Goal: Transaction & Acquisition: Purchase product/service

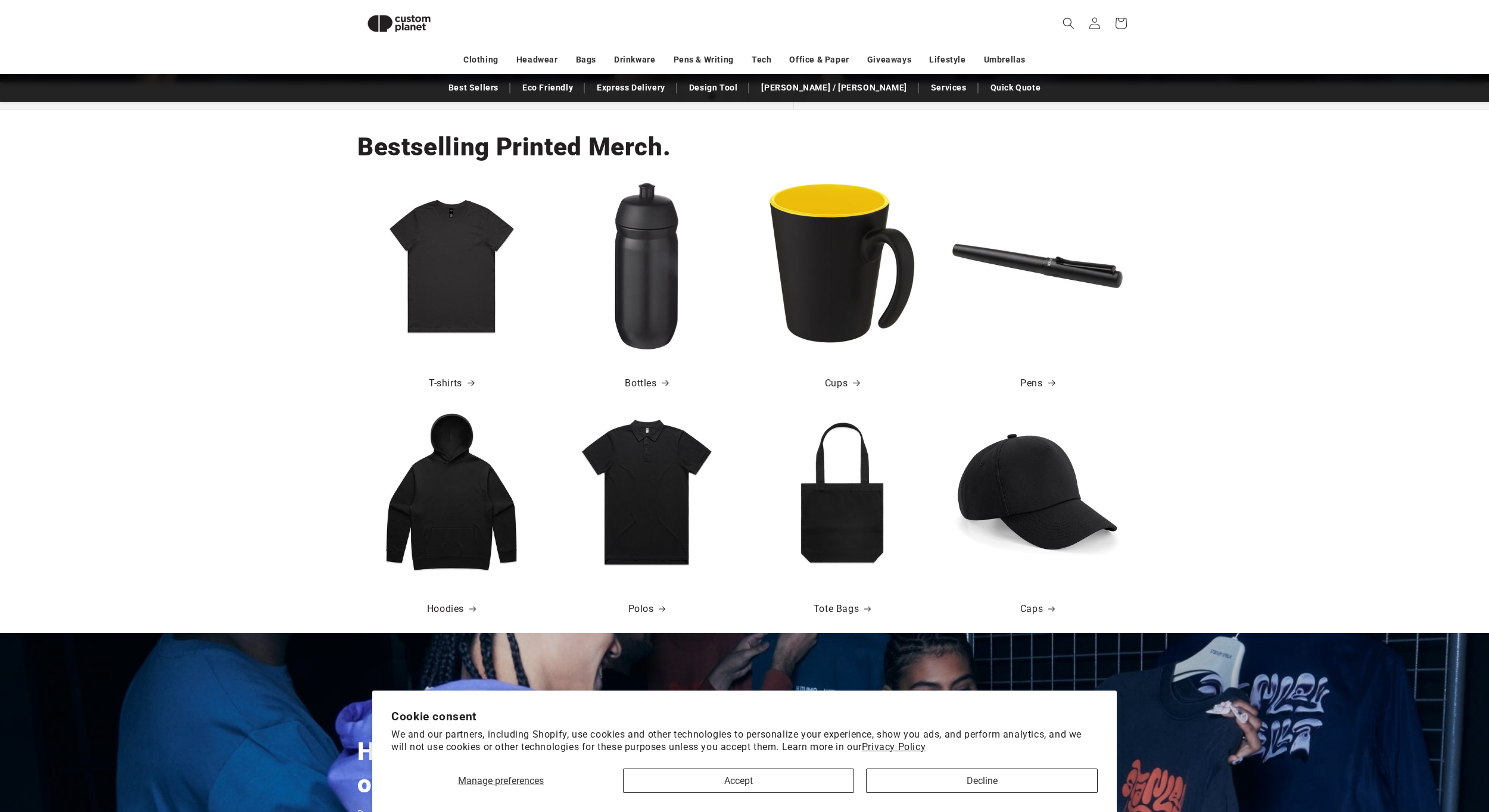
scroll to position [401, 0]
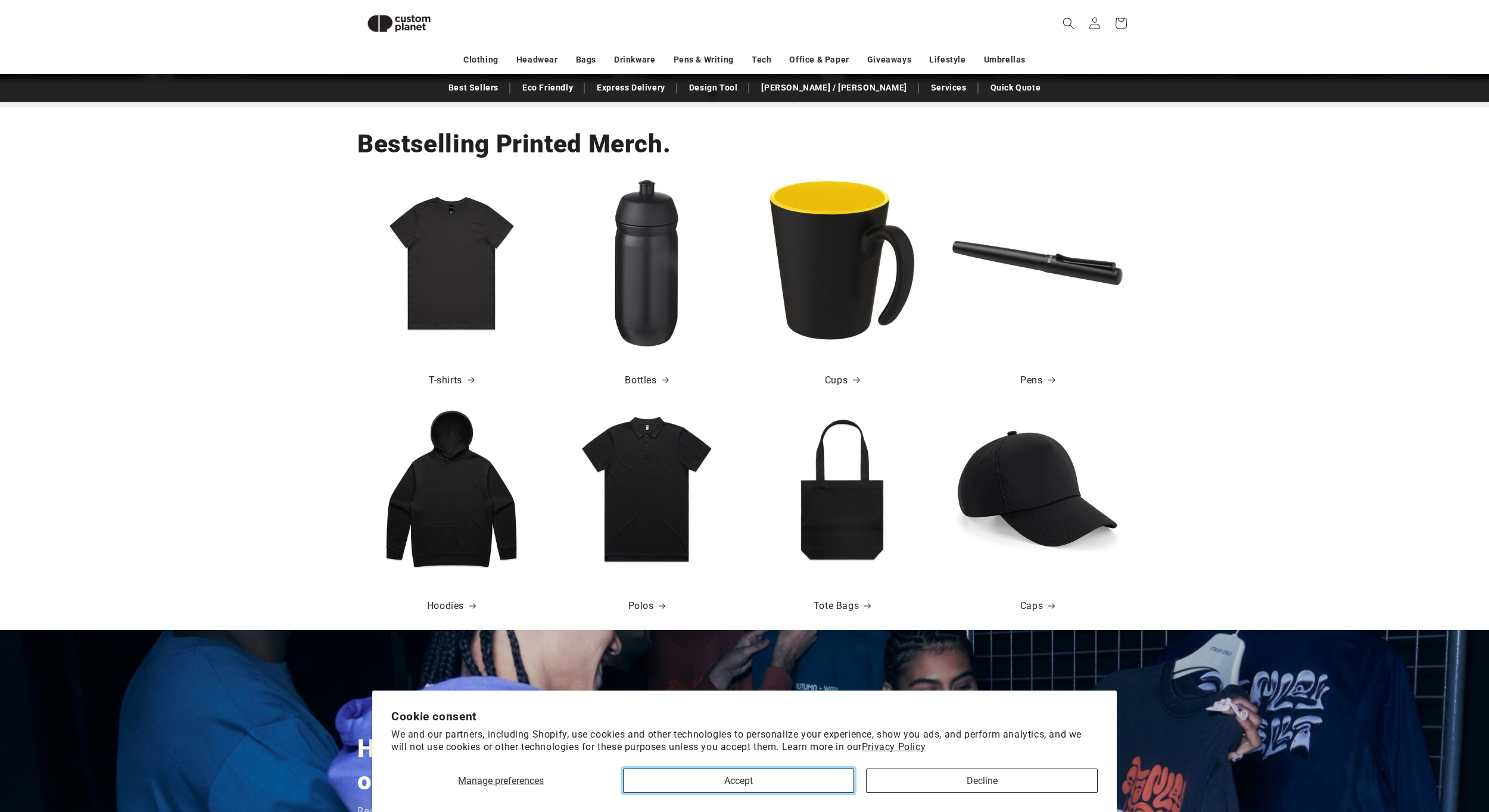
click at [802, 788] on button "Accept" at bounding box center [739, 781] width 232 height 24
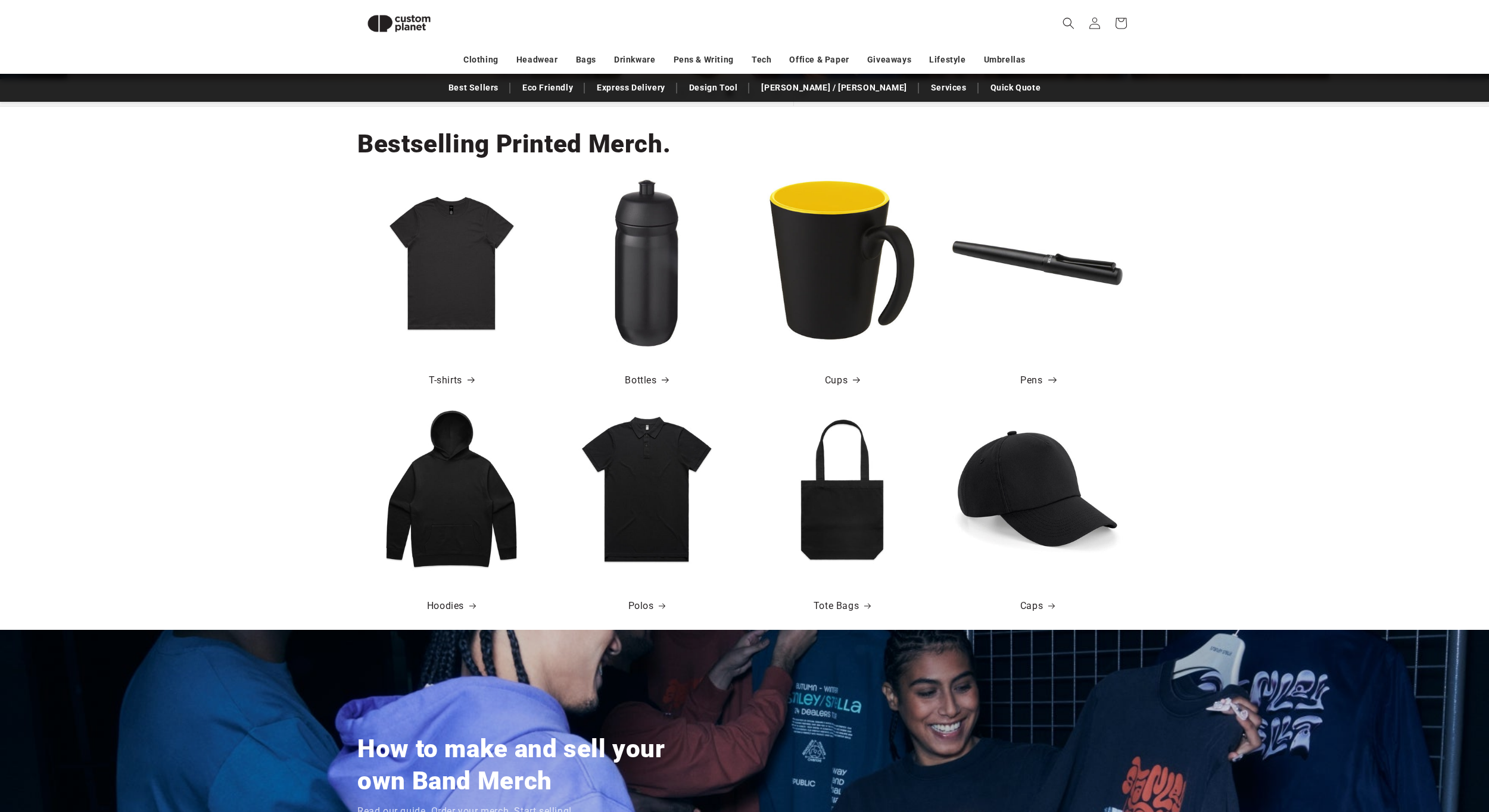
click at [1034, 384] on link "Pens" at bounding box center [1037, 380] width 34 height 17
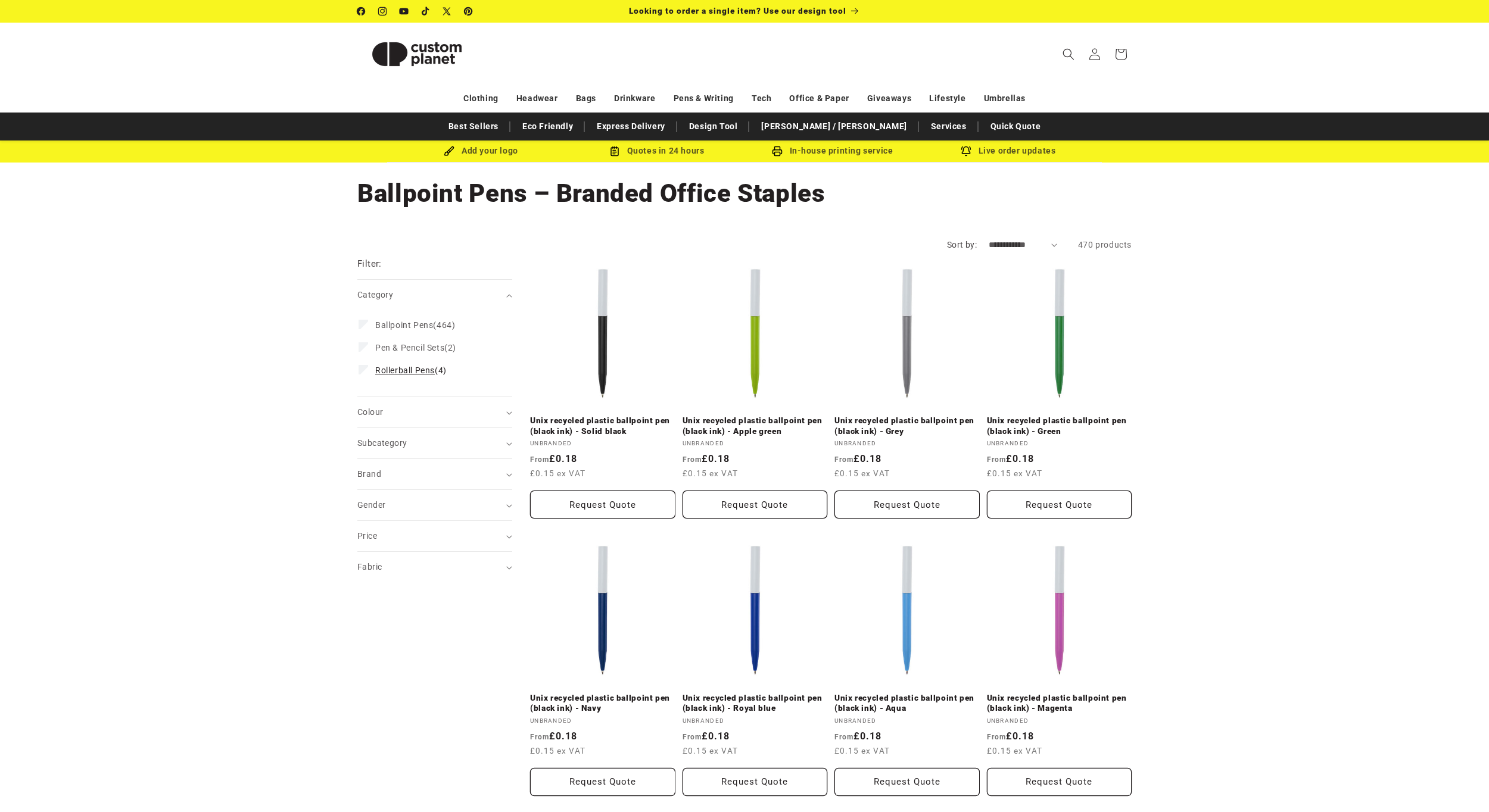
click at [371, 372] on label "Rollerball Pens (4) Rollerball Pens (4 products)" at bounding box center [431, 370] width 146 height 22
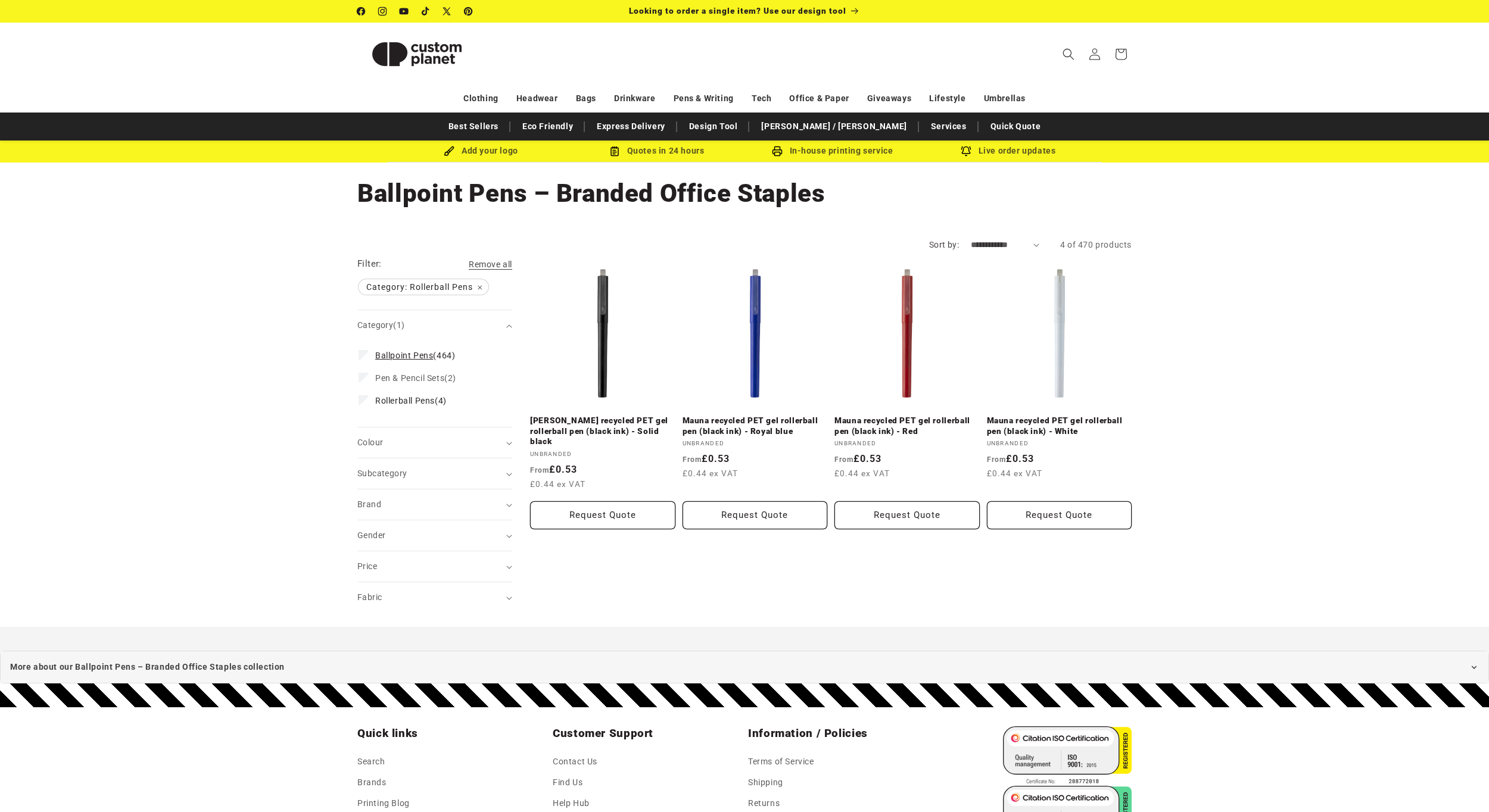
click at [364, 361] on label "Ballpoint Pens (464) Ballpoint Pens (464 products)" at bounding box center [431, 355] width 146 height 22
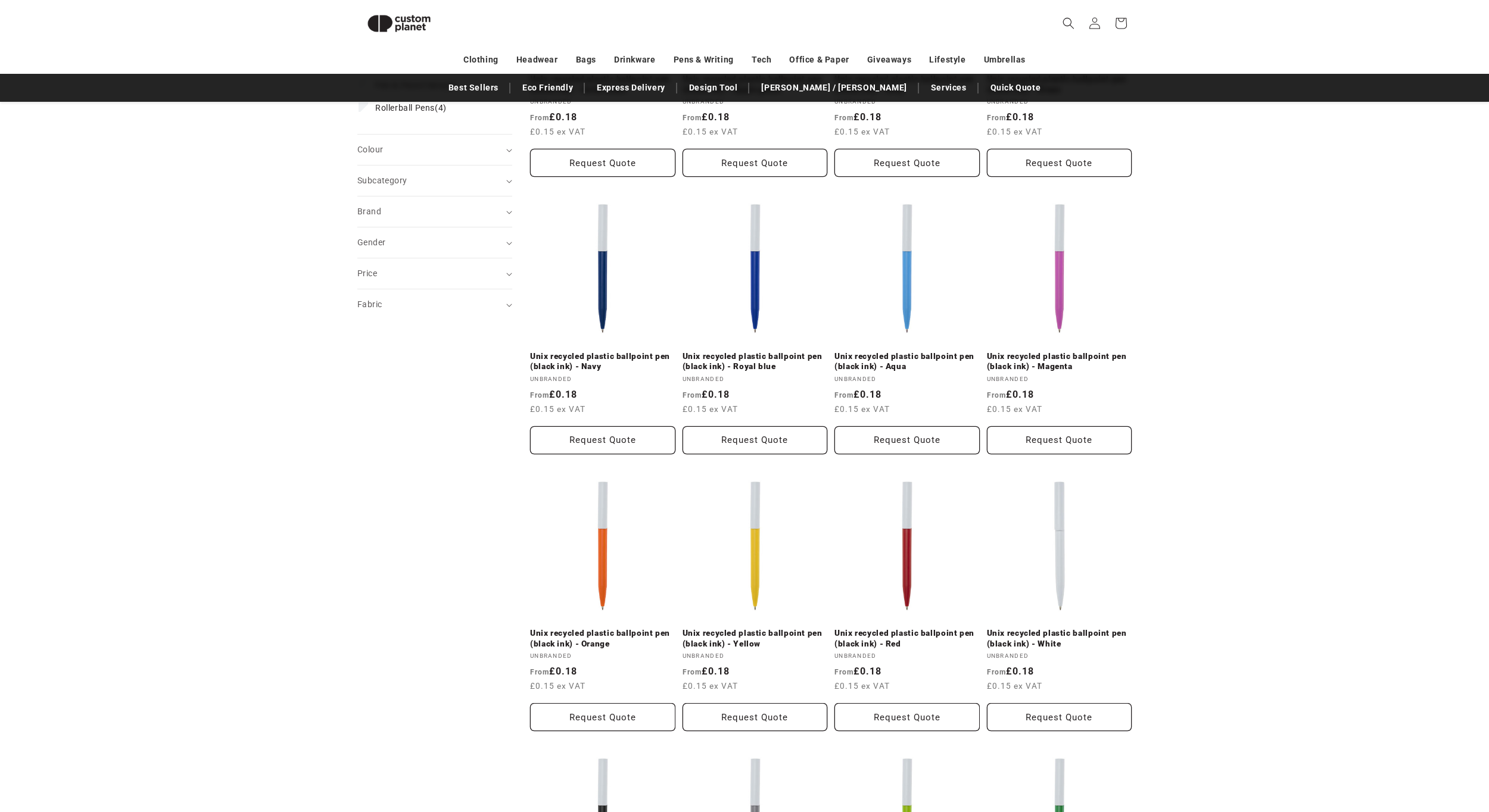
scroll to position [65, 0]
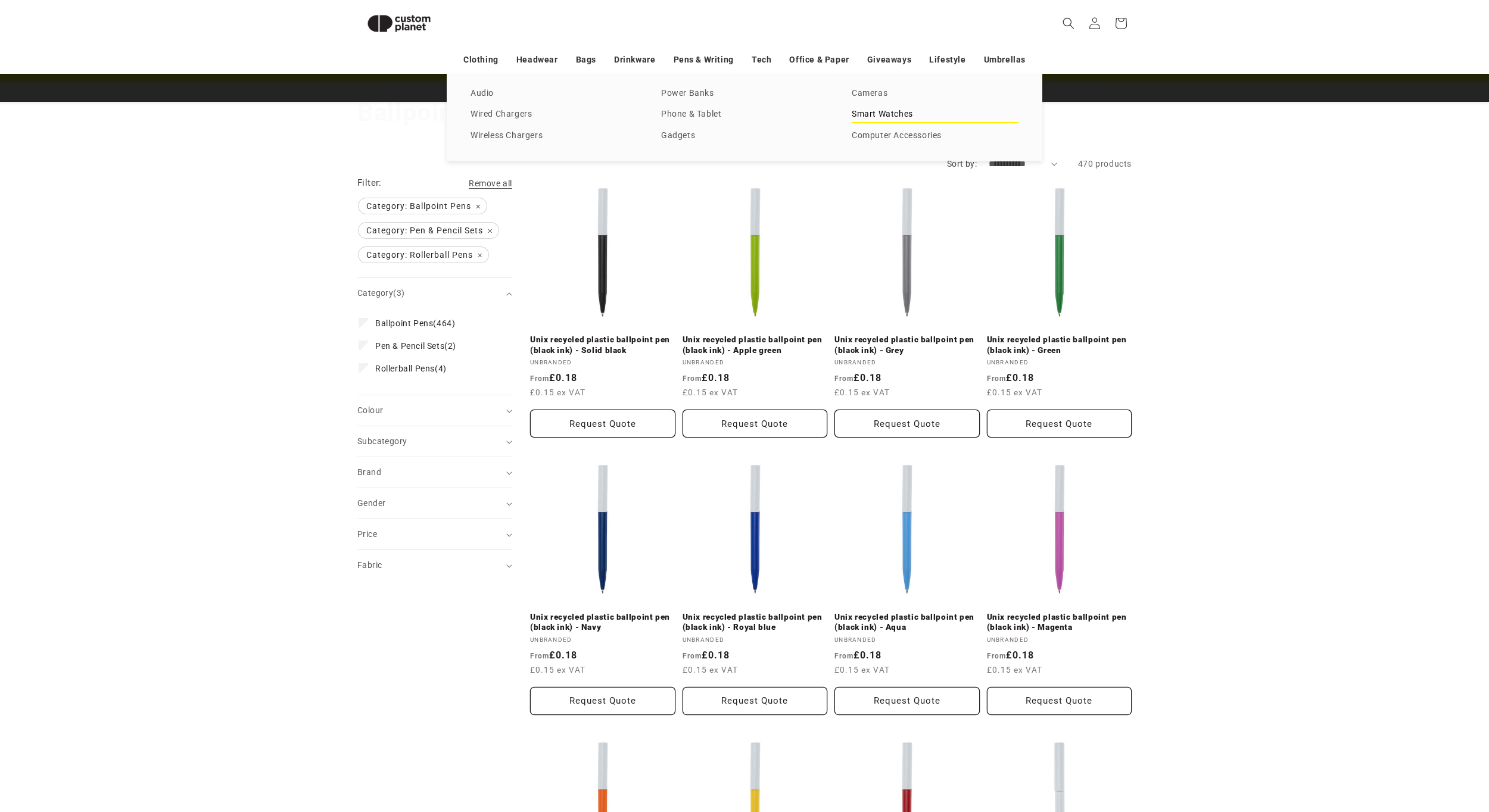
click at [882, 117] on link "Smart Watches" at bounding box center [935, 115] width 167 height 16
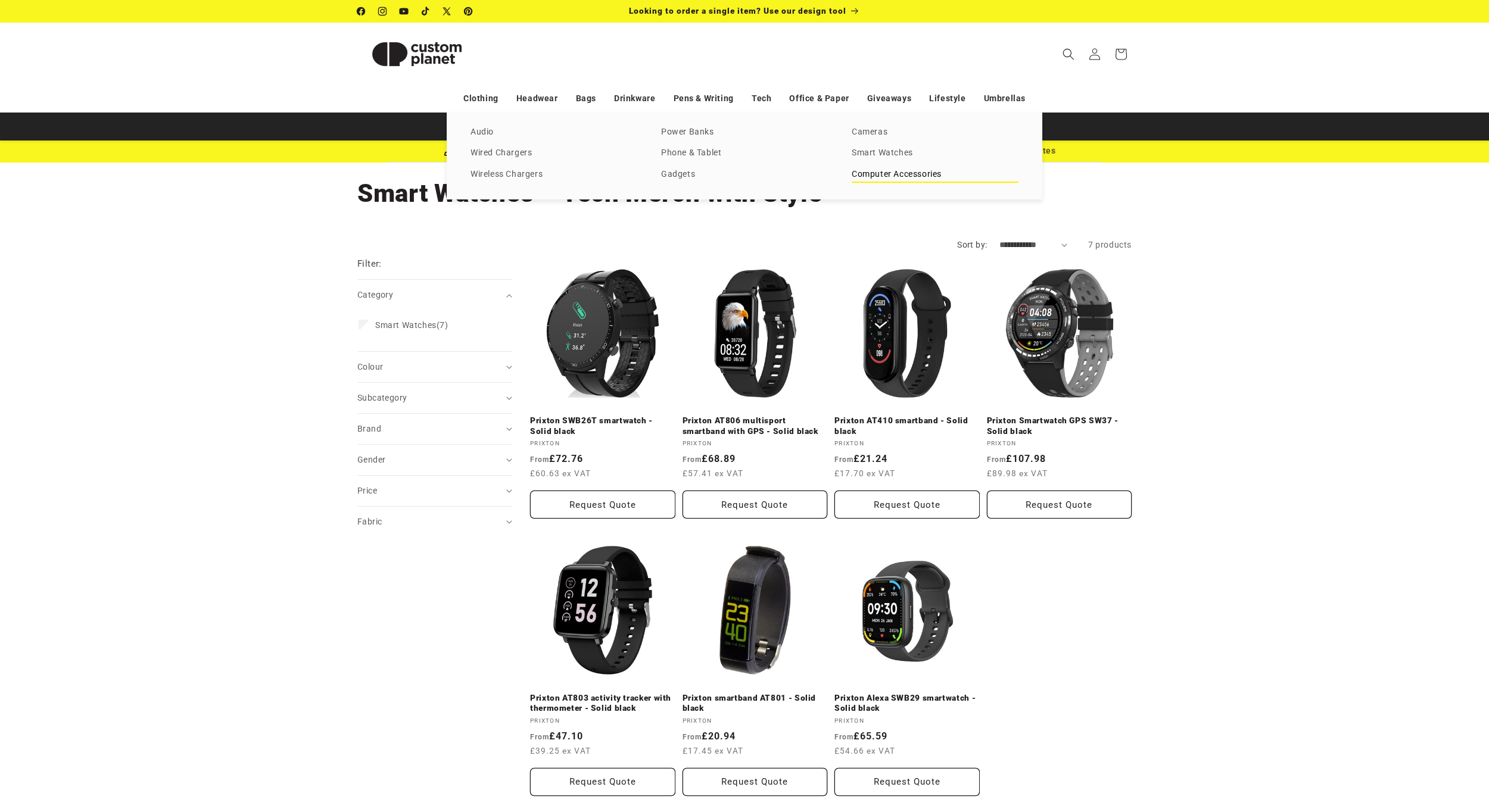
click at [880, 171] on link "Computer Accessories" at bounding box center [935, 175] width 167 height 16
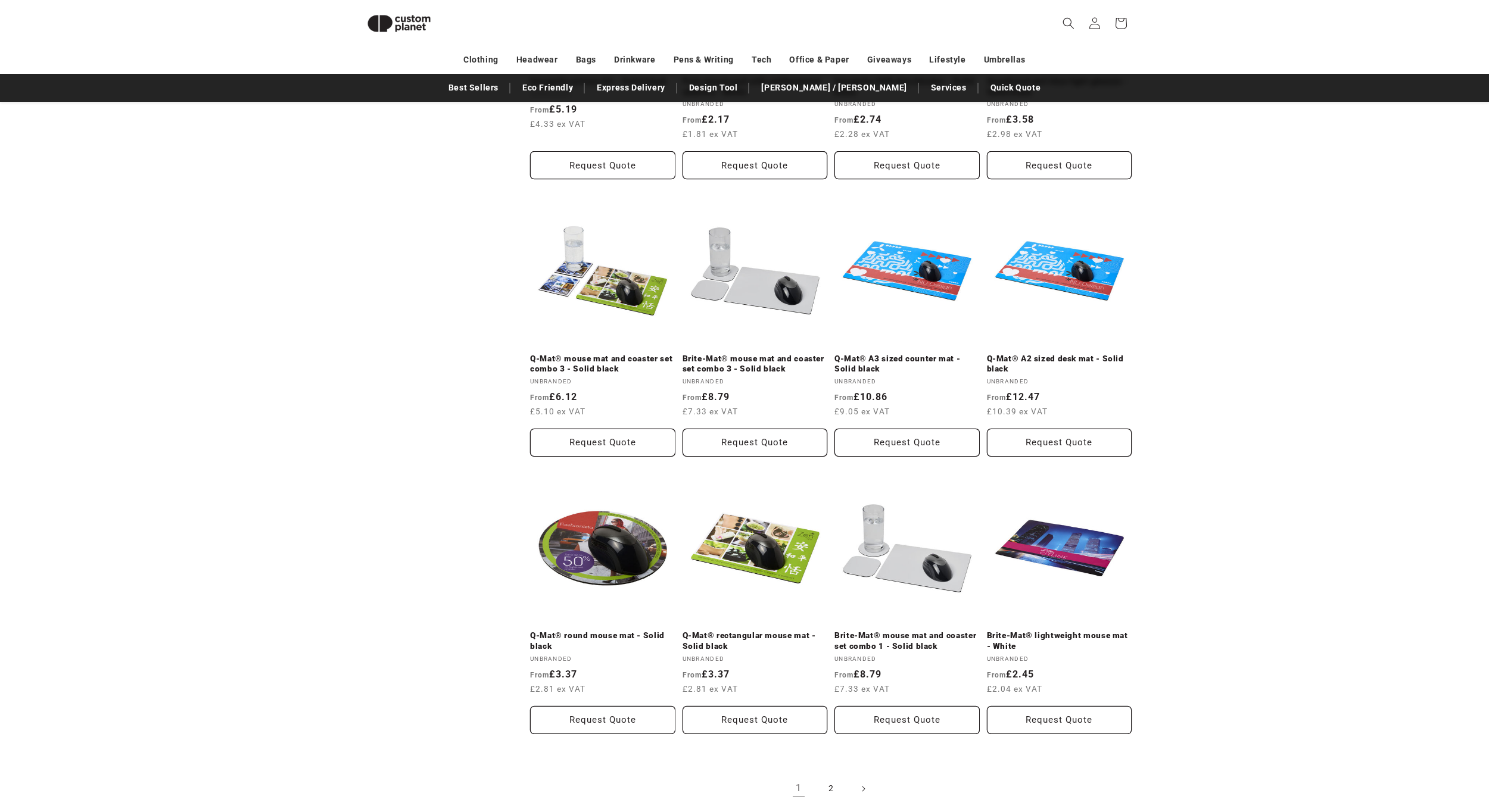
scroll to position [1176, 0]
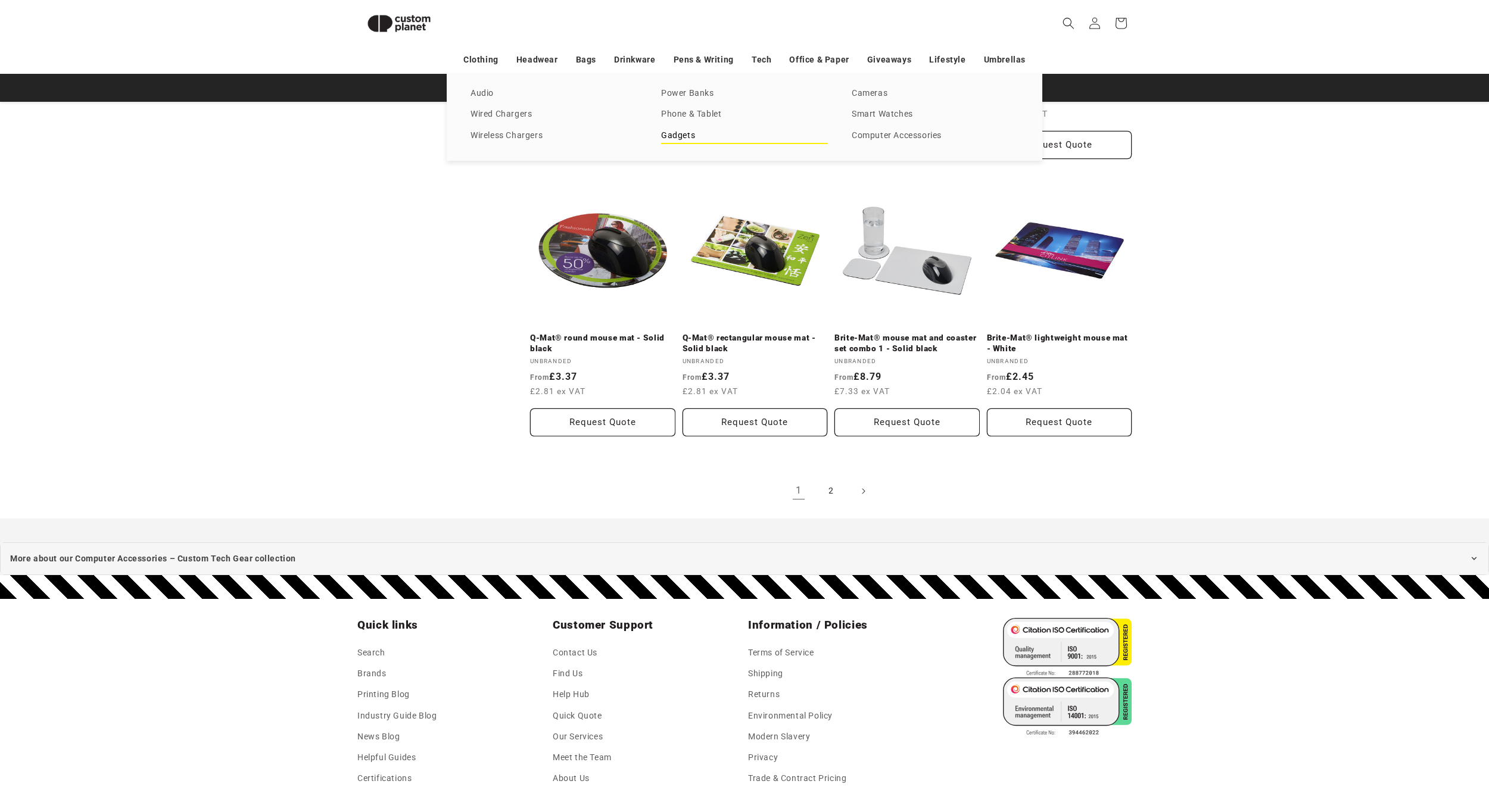
click at [683, 133] on link "Gadgets" at bounding box center [744, 136] width 167 height 16
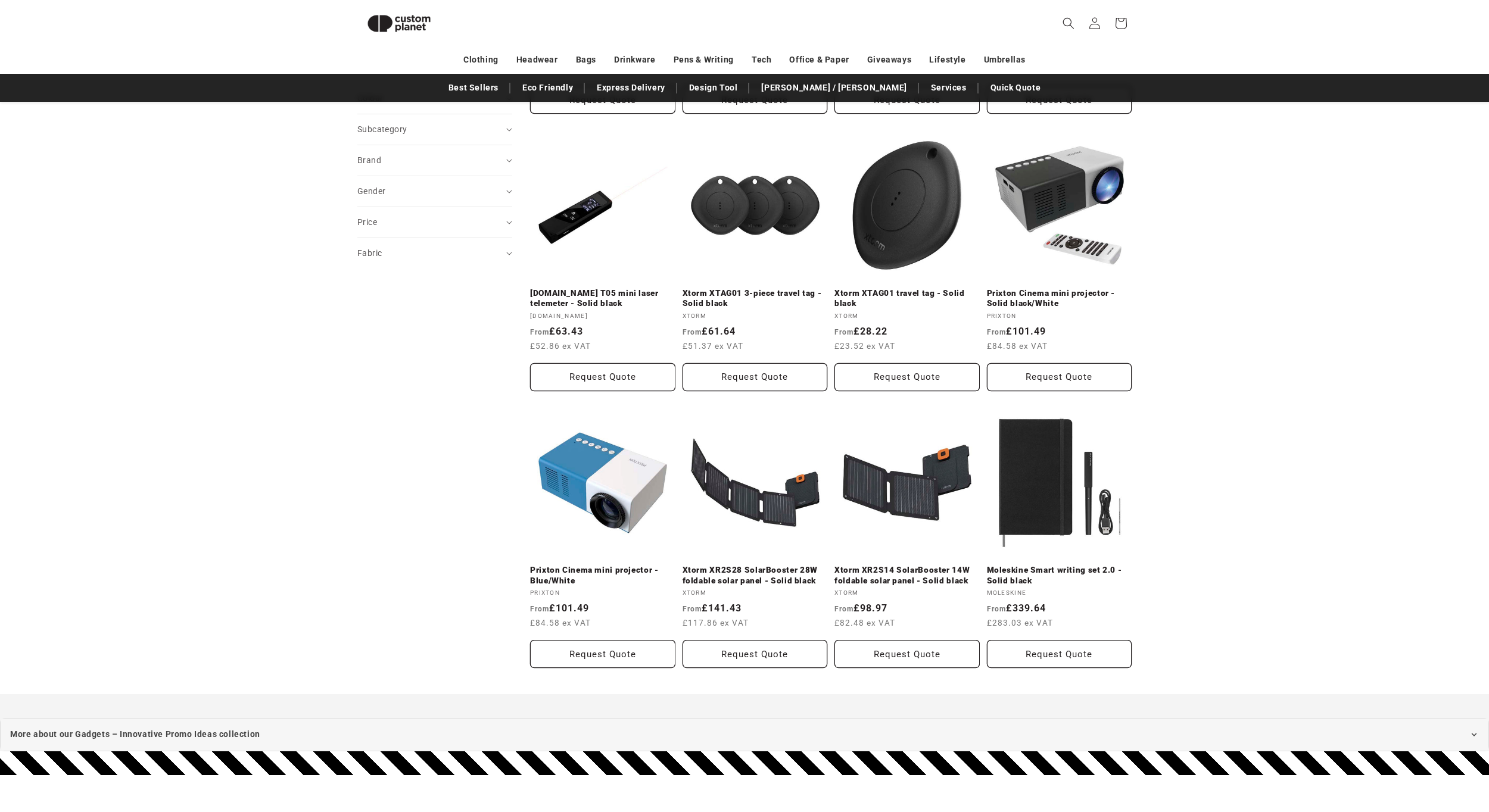
scroll to position [580, 0]
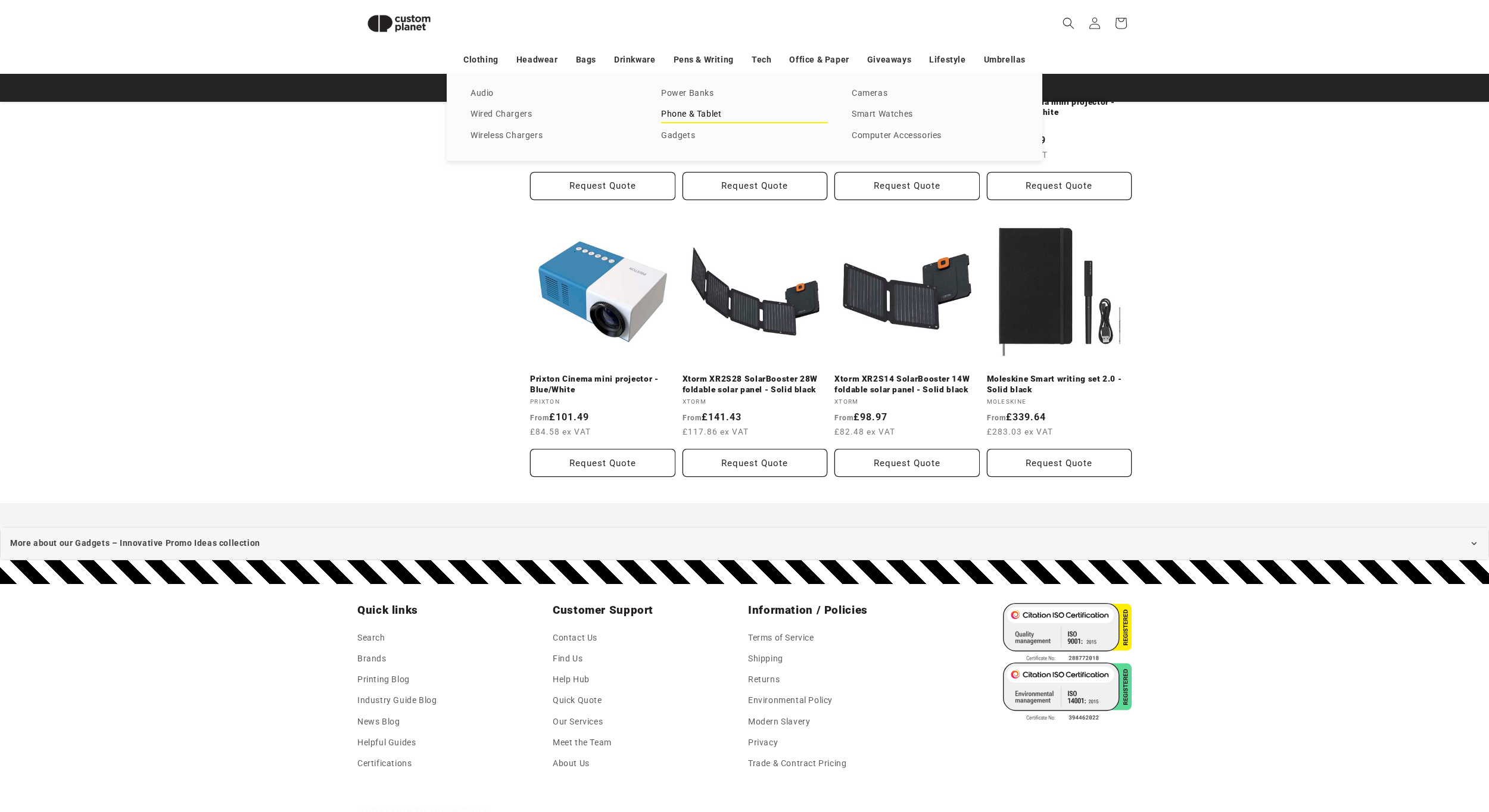
click at [688, 118] on link "Phone & Tablet" at bounding box center [744, 115] width 167 height 16
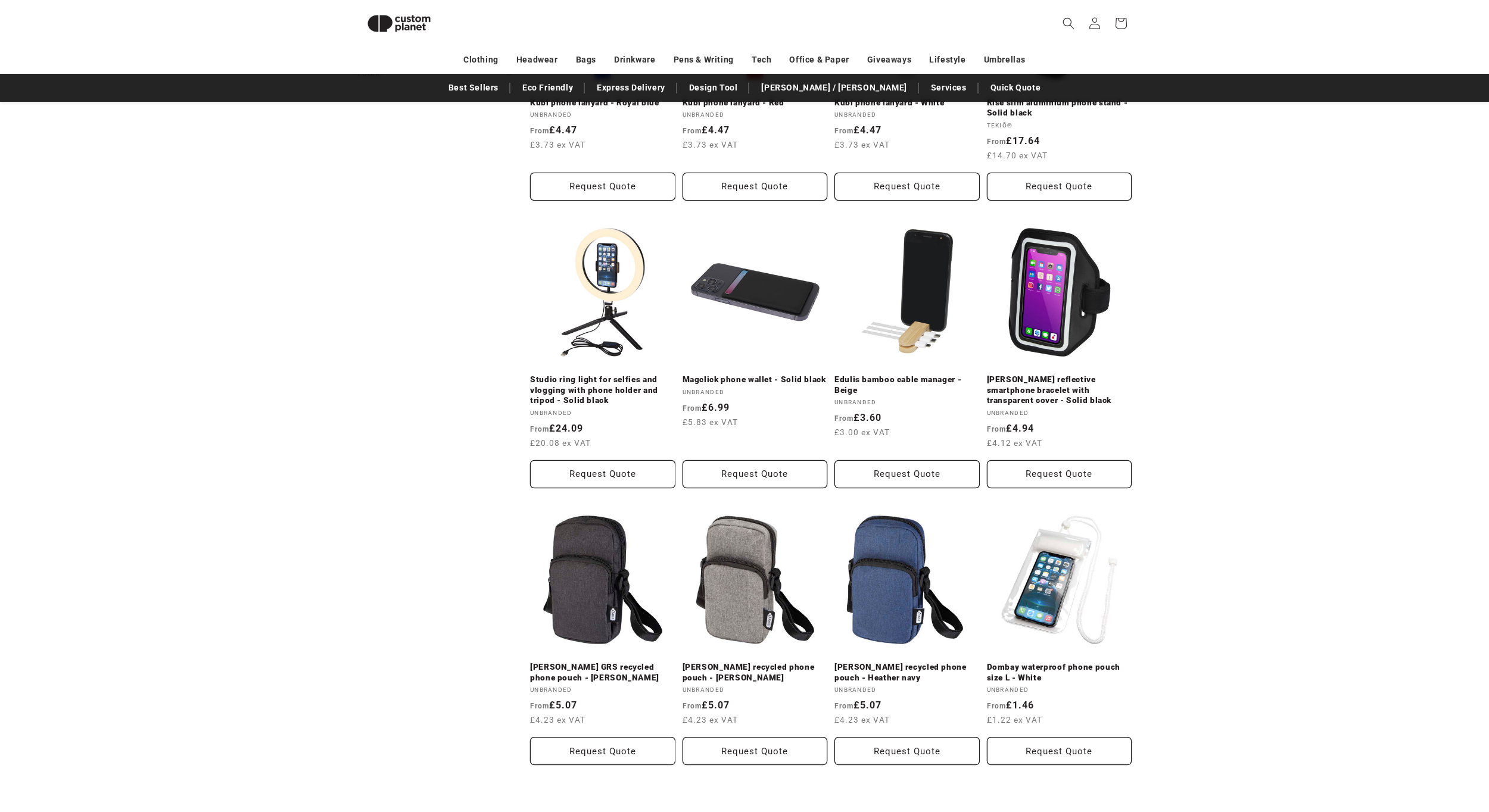
scroll to position [936, 0]
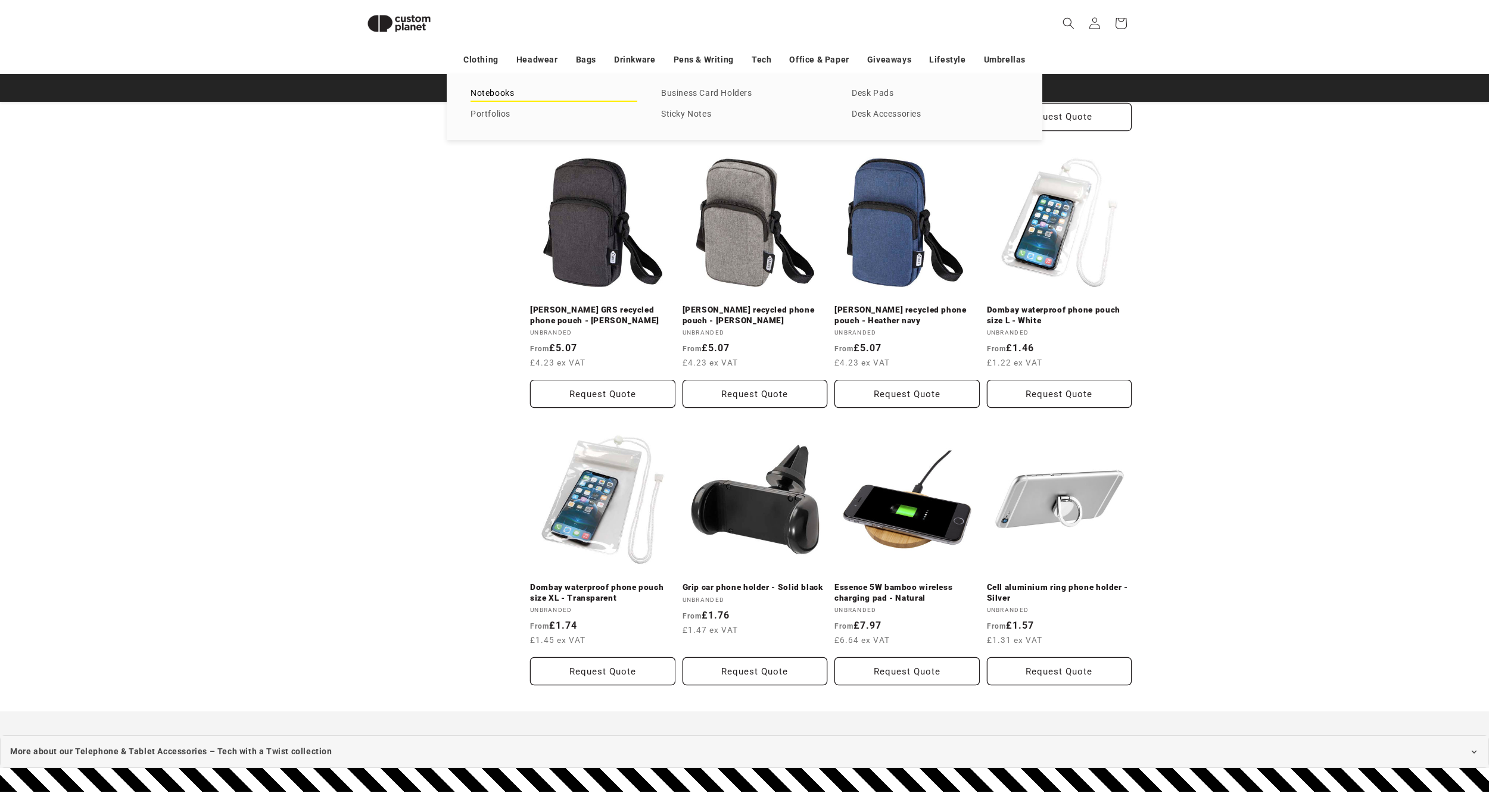
click at [491, 96] on link "Notebooks" at bounding box center [554, 94] width 167 height 16
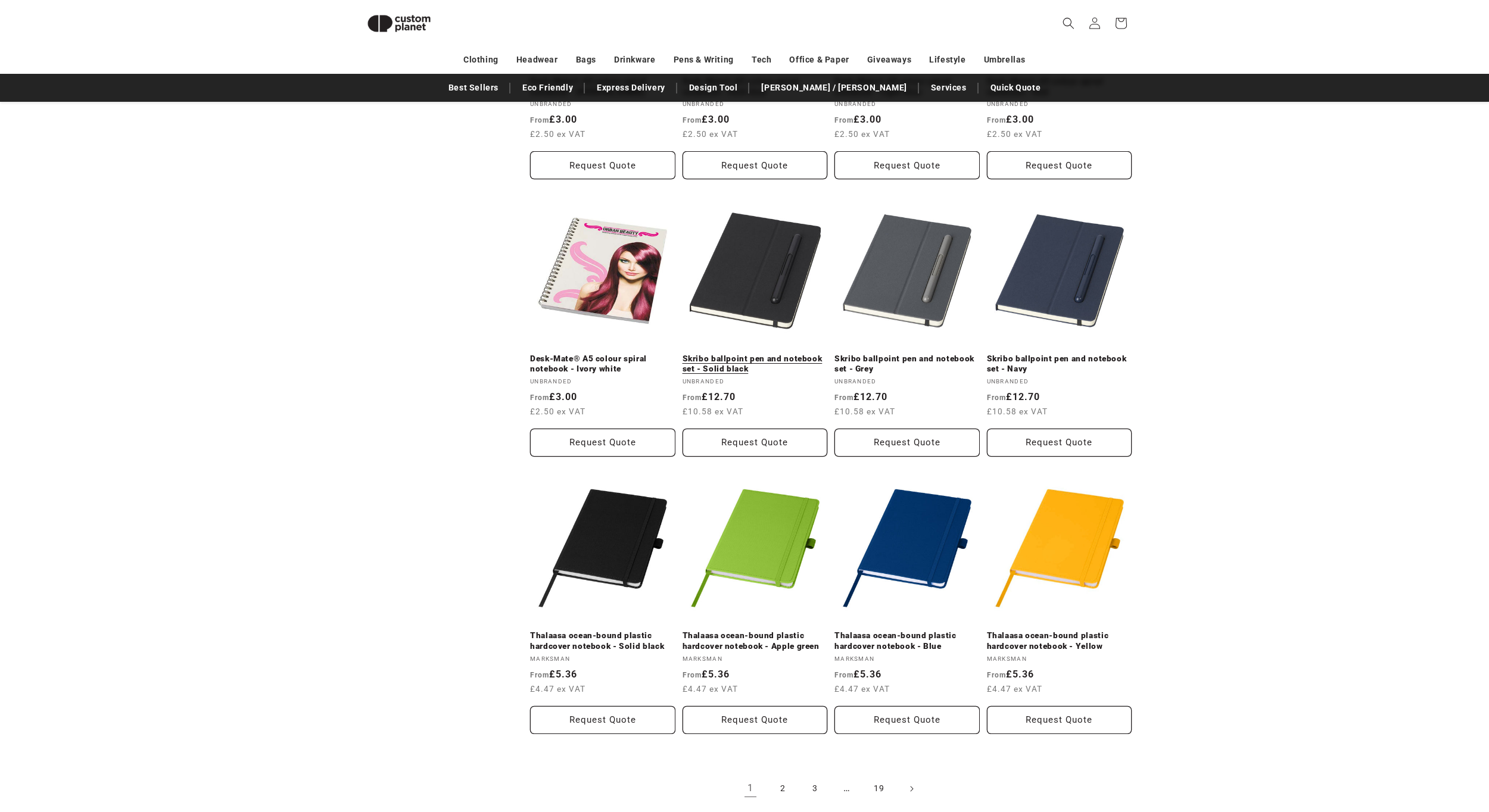
scroll to position [877, 0]
click at [776, 354] on link "Skribo ballpoint pen and notebook set - Solid black" at bounding box center [756, 365] width 146 height 21
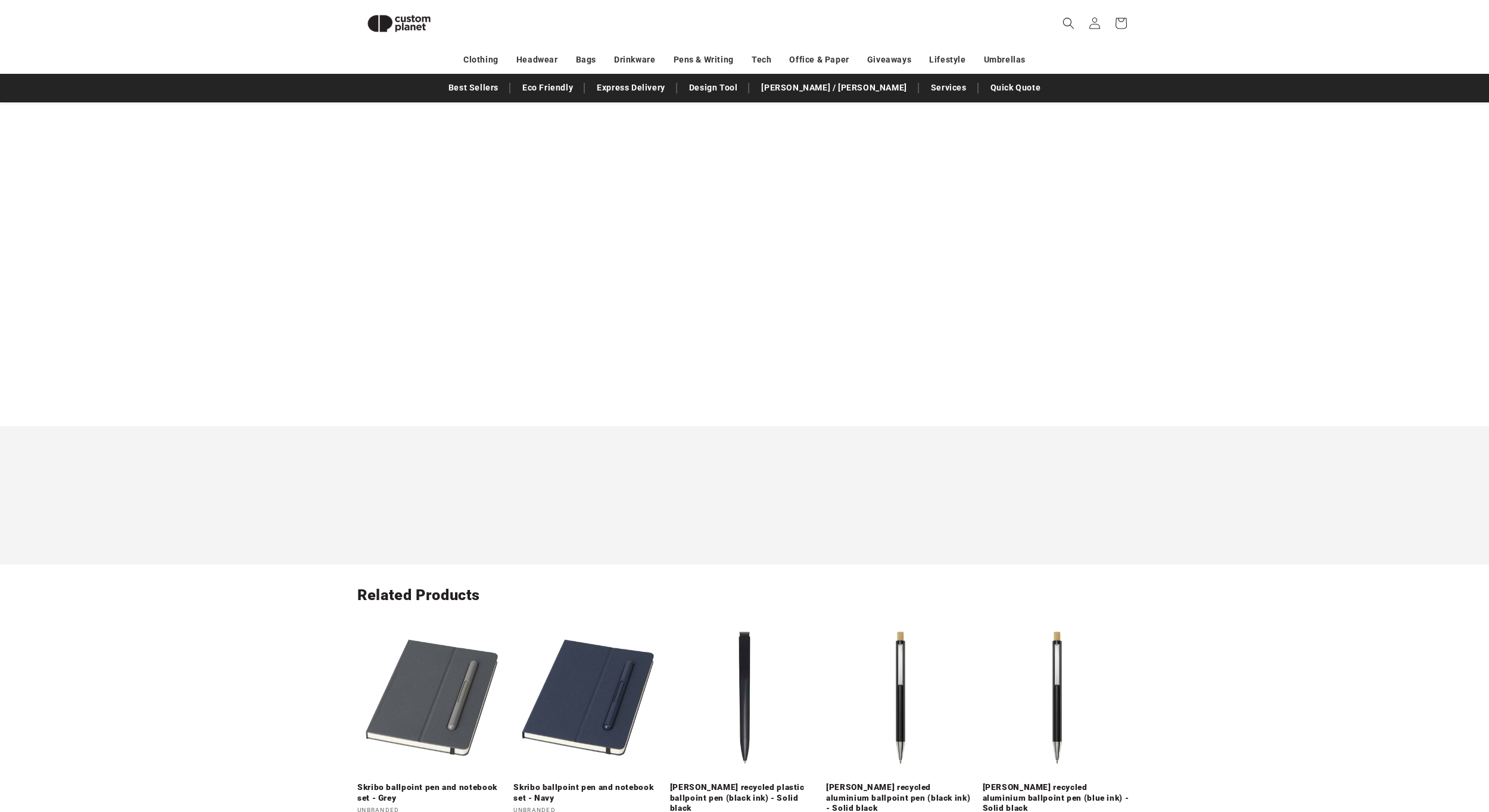
scroll to position [1413, 0]
